Goal: Book appointment/travel/reservation

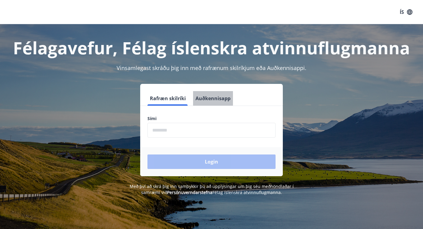
click at [214, 98] on button "Auðkennisapp" at bounding box center [213, 98] width 40 height 14
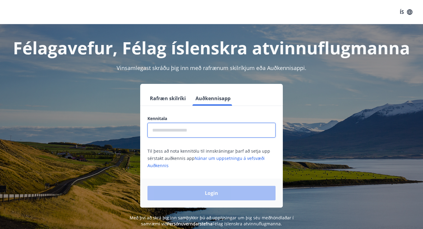
click at [195, 129] on input "text" at bounding box center [211, 130] width 128 height 15
type input "**********"
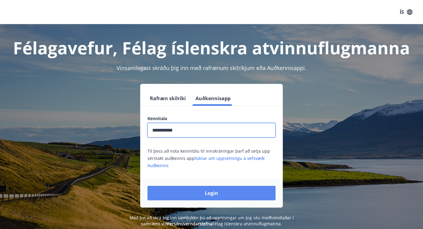
click at [193, 187] on button "Login" at bounding box center [211, 193] width 128 height 14
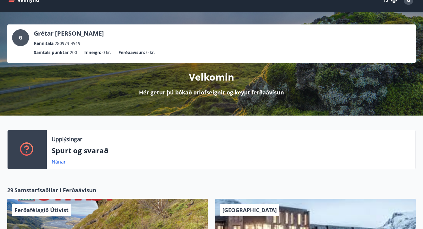
scroll to position [5, 0]
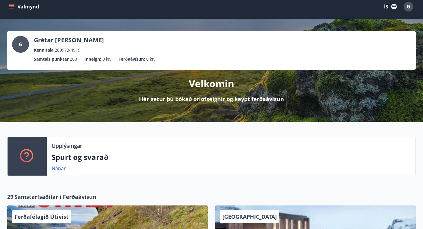
click at [14, 10] on button "Valmynd" at bounding box center [24, 6] width 34 height 11
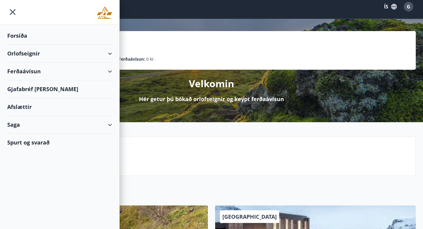
click at [25, 54] on div "Orlofseignir" at bounding box center [59, 54] width 105 height 18
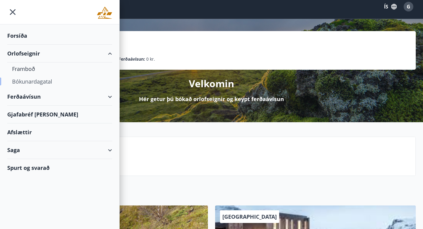
click at [27, 83] on div "Bókunardagatal" at bounding box center [59, 81] width 95 height 13
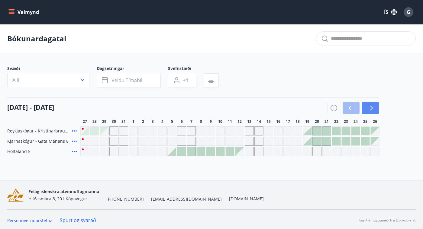
click at [370, 114] on button "button" at bounding box center [370, 108] width 17 height 13
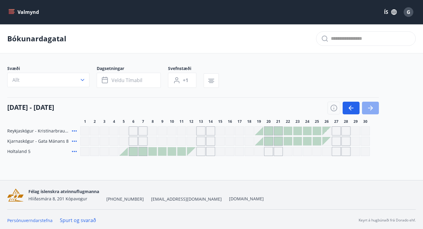
click at [370, 114] on button "button" at bounding box center [370, 108] width 17 height 13
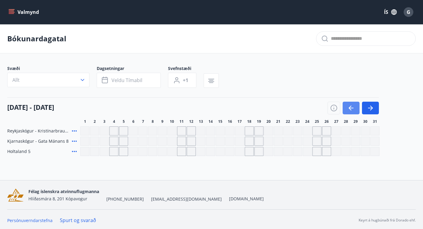
click at [355, 111] on button "button" at bounding box center [350, 108] width 17 height 13
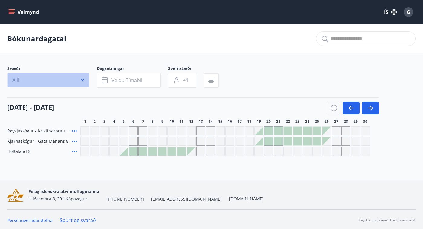
click at [79, 79] on icon "button" at bounding box center [82, 80] width 6 height 6
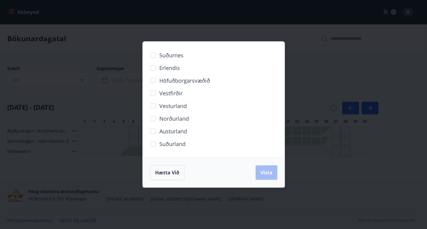
click at [361, 80] on div "Suðurnes Erlendis Höfuðborgarsvæðið Vestfirðir Vesturland Norðurland Austurland…" at bounding box center [213, 114] width 427 height 229
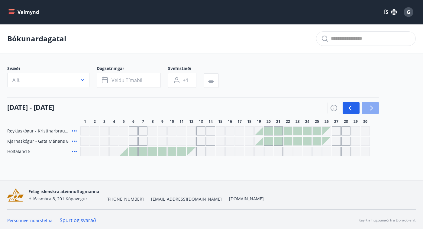
click at [375, 106] on button "button" at bounding box center [370, 108] width 17 height 13
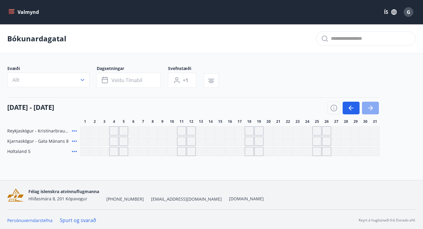
click at [375, 106] on button "button" at bounding box center [370, 108] width 17 height 13
click at [351, 107] on icon "button" at bounding box center [350, 107] width 7 height 7
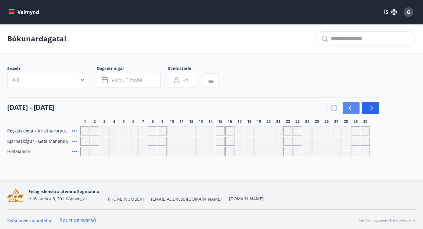
click at [351, 107] on icon "button" at bounding box center [350, 107] width 7 height 7
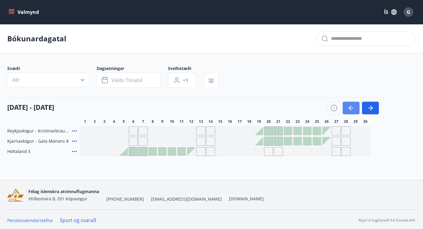
click at [351, 107] on icon "button" at bounding box center [350, 107] width 7 height 7
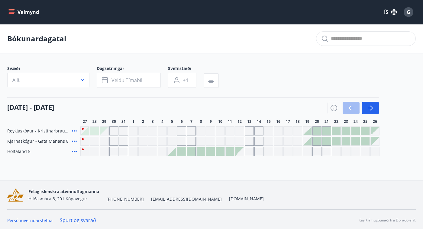
click at [15, 11] on button "Valmynd" at bounding box center [24, 12] width 34 height 11
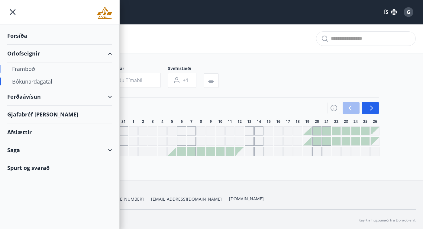
click at [22, 67] on div "Framboð" at bounding box center [59, 69] width 95 height 13
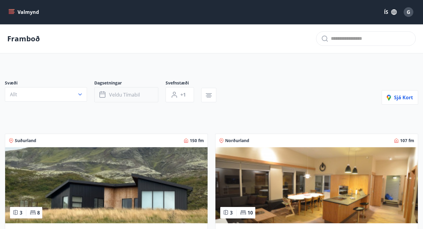
click at [134, 96] on span "Veldu tímabil" at bounding box center [124, 94] width 31 height 7
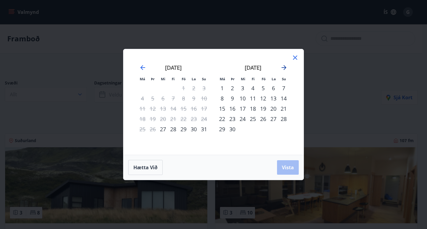
click at [285, 69] on icon "Move forward to switch to the next month." at bounding box center [284, 67] width 5 height 5
click at [144, 85] on div "1" at bounding box center [142, 88] width 10 height 10
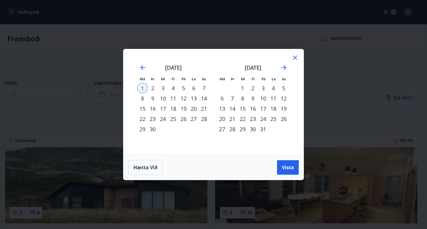
click at [295, 57] on icon at bounding box center [295, 57] width 7 height 7
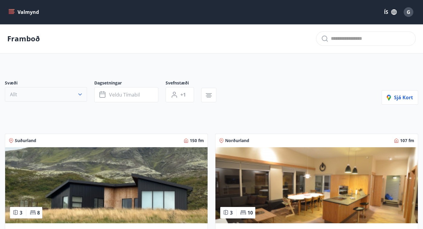
click at [79, 100] on button "Allt" at bounding box center [46, 94] width 82 height 14
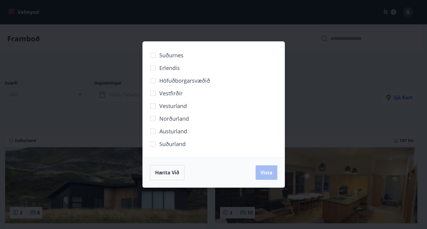
click at [79, 100] on div "Suðurnes Erlendis Höfuðborgarsvæðið Vestfirðir Vesturland Norðurland Austurland…" at bounding box center [213, 114] width 427 height 229
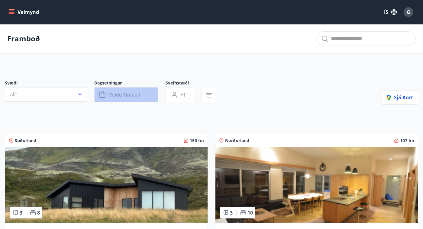
click at [127, 95] on span "Veldu tímabil" at bounding box center [124, 94] width 31 height 7
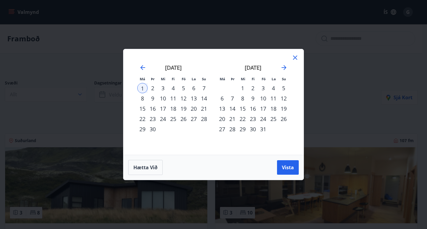
click at [298, 58] on icon at bounding box center [295, 57] width 7 height 7
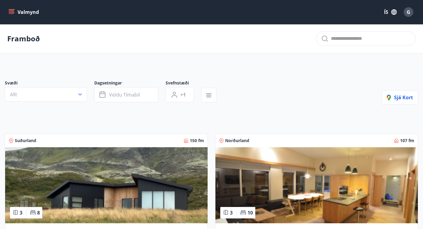
click at [273, 165] on img at bounding box center [316, 185] width 202 height 76
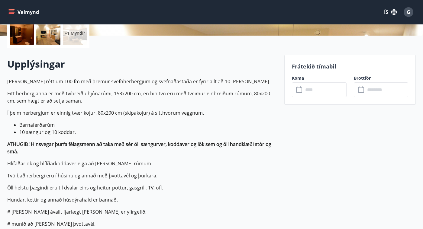
scroll to position [151, 0]
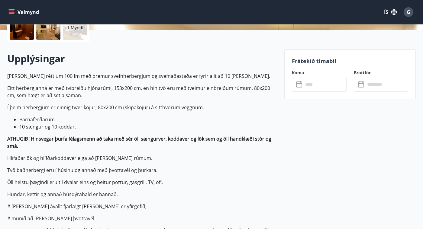
click at [319, 79] on input "text" at bounding box center [324, 84] width 43 height 15
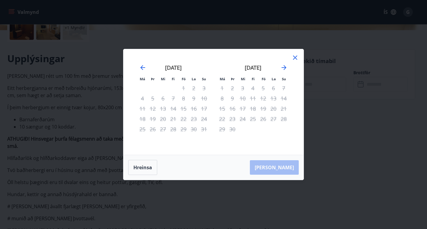
click at [289, 67] on div "september 2025" at bounding box center [253, 69] width 72 height 27
click at [287, 67] on icon "Move forward to switch to the next month." at bounding box center [284, 67] width 7 height 7
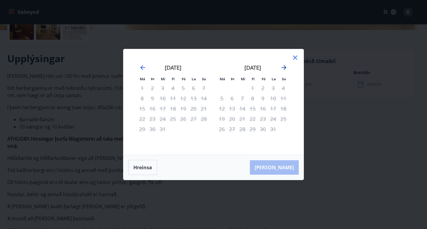
click at [287, 67] on icon "Move forward to switch to the next month." at bounding box center [284, 67] width 7 height 7
click at [297, 57] on icon at bounding box center [295, 57] width 7 height 7
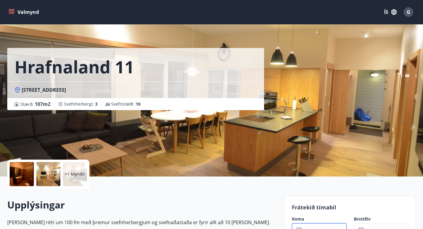
scroll to position [0, 0]
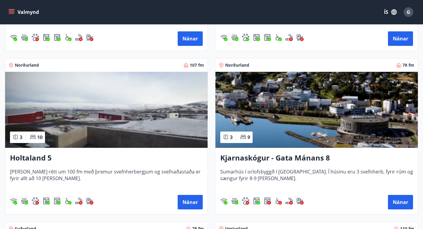
scroll to position [242, 0]
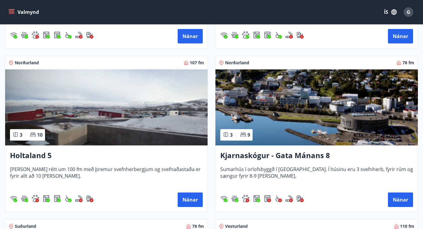
click at [275, 103] on img at bounding box center [316, 107] width 202 height 76
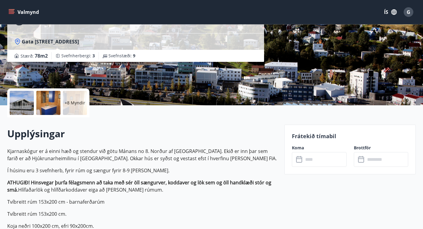
scroll to position [91, 0]
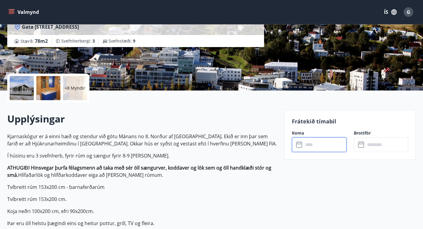
click at [327, 145] on input "text" at bounding box center [324, 144] width 43 height 15
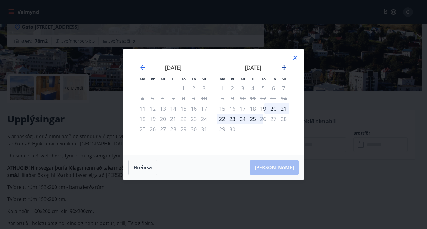
click at [284, 66] on icon "Move forward to switch to the next month." at bounding box center [284, 67] width 7 height 7
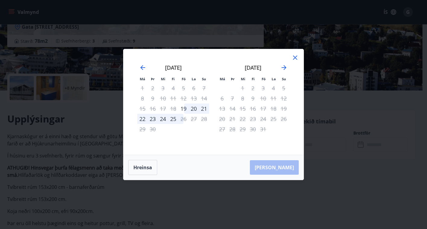
click at [295, 57] on icon at bounding box center [295, 57] width 1 height 1
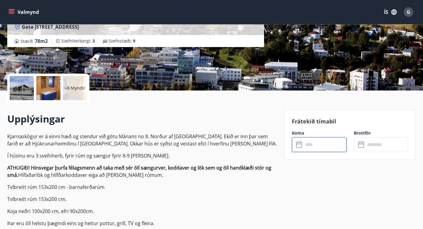
click at [320, 151] on input "text" at bounding box center [324, 144] width 43 height 15
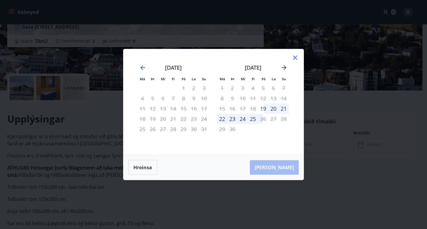
click at [287, 69] on icon "Move forward to switch to the next month." at bounding box center [284, 67] width 7 height 7
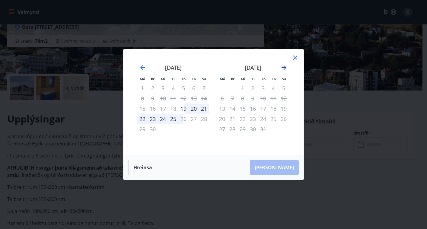
click at [287, 69] on icon "Move forward to switch to the next month." at bounding box center [284, 67] width 7 height 7
click at [296, 58] on icon at bounding box center [295, 57] width 7 height 7
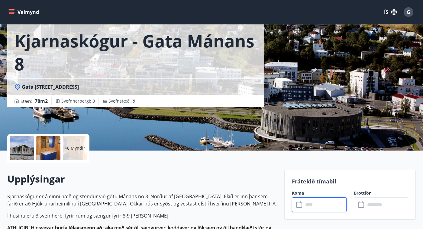
scroll to position [30, 0]
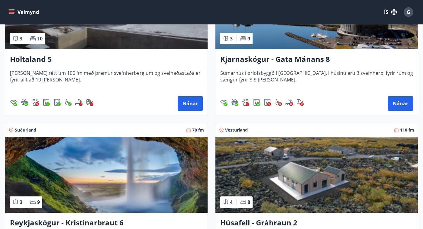
scroll to position [362, 0]
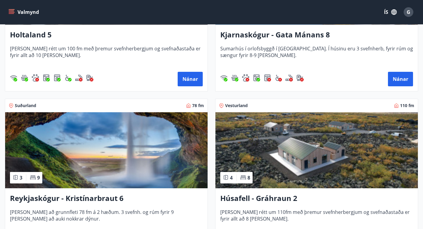
click at [311, 164] on img at bounding box center [316, 150] width 202 height 76
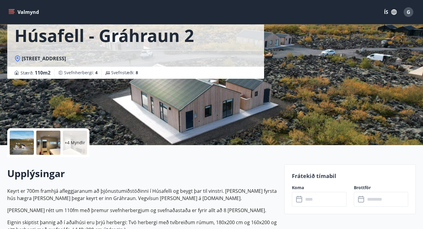
scroll to position [91, 0]
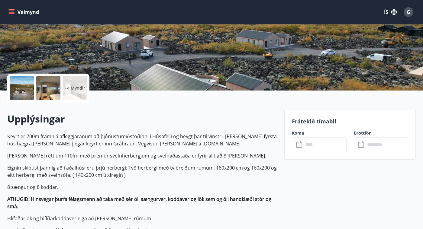
click at [318, 148] on input "text" at bounding box center [324, 144] width 43 height 15
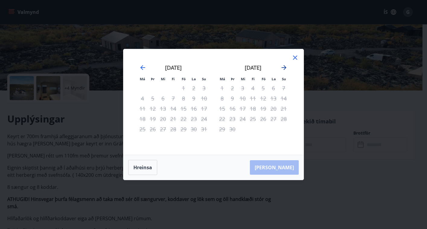
click at [284, 67] on icon "Move forward to switch to the next month." at bounding box center [284, 67] width 7 height 7
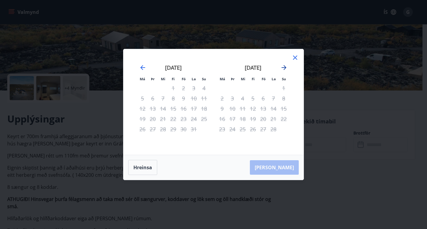
click at [284, 67] on icon "Move forward to switch to the next month." at bounding box center [284, 67] width 7 height 7
click at [294, 58] on icon at bounding box center [295, 57] width 7 height 7
